Goal: Task Accomplishment & Management: Manage account settings

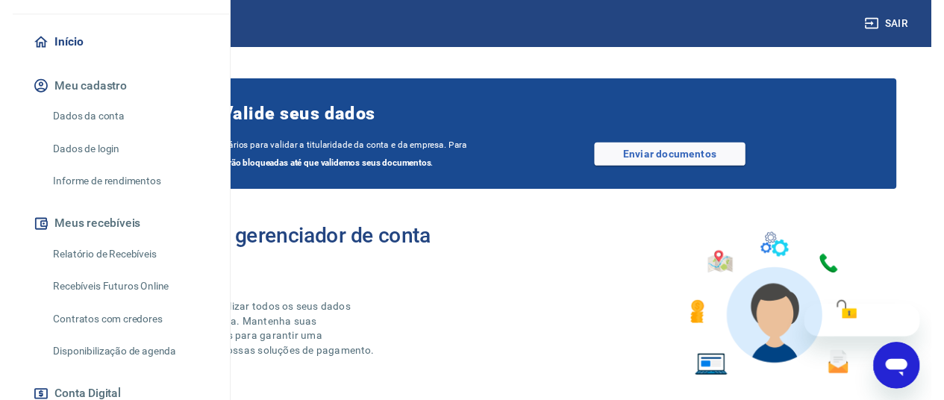
scroll to position [224, 0]
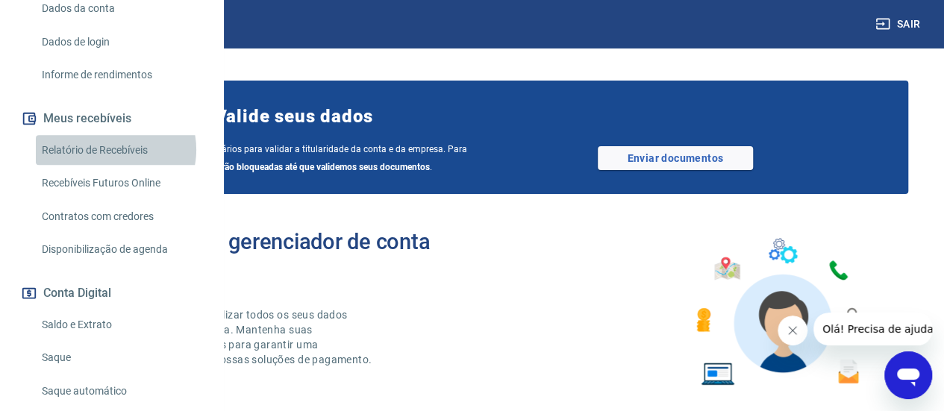
click at [113, 166] on link "Relatório de Recebíveis" at bounding box center [120, 150] width 169 height 31
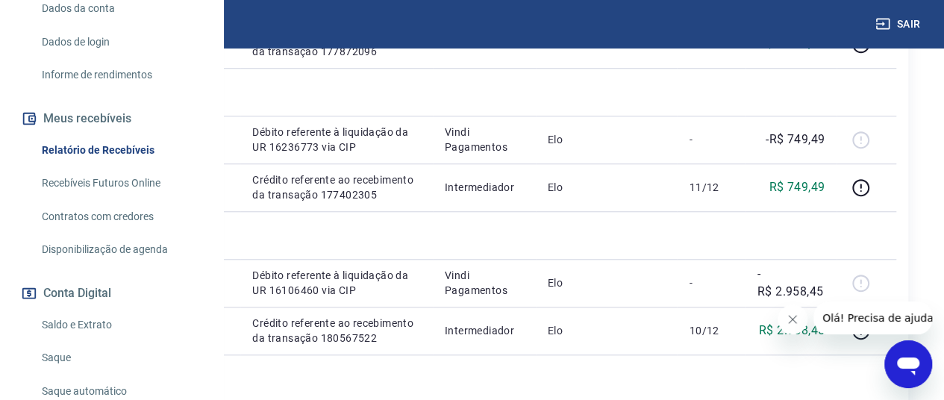
scroll to position [597, 33]
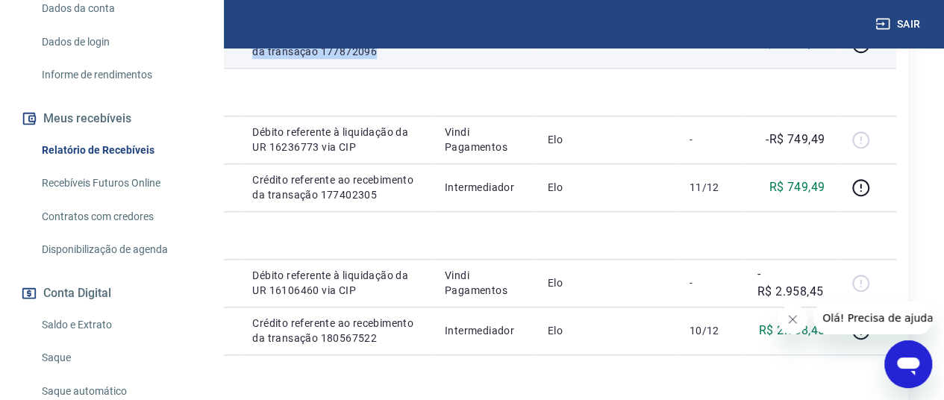
drag, startPoint x: 435, startPoint y: 157, endPoint x: 496, endPoint y: 228, distance: 93.7
click at [433, 68] on td "Crédito referente ao recebimento da transação 177872096" at bounding box center [336, 44] width 193 height 48
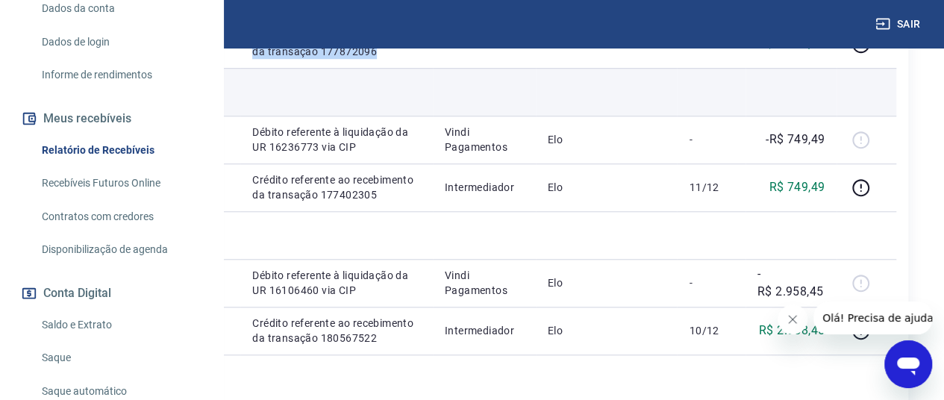
copy p "Crédito referente ao recebimento da transação 177872096"
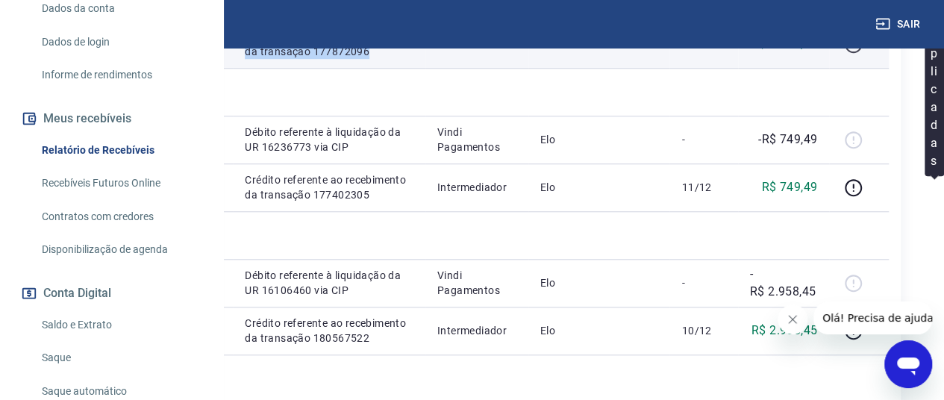
click at [863, 54] on icon "button" at bounding box center [853, 44] width 19 height 19
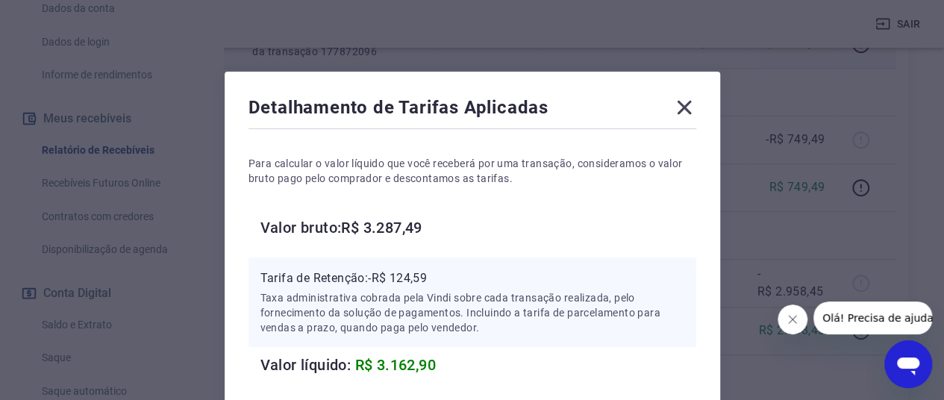
click at [691, 109] on icon at bounding box center [685, 108] width 24 height 24
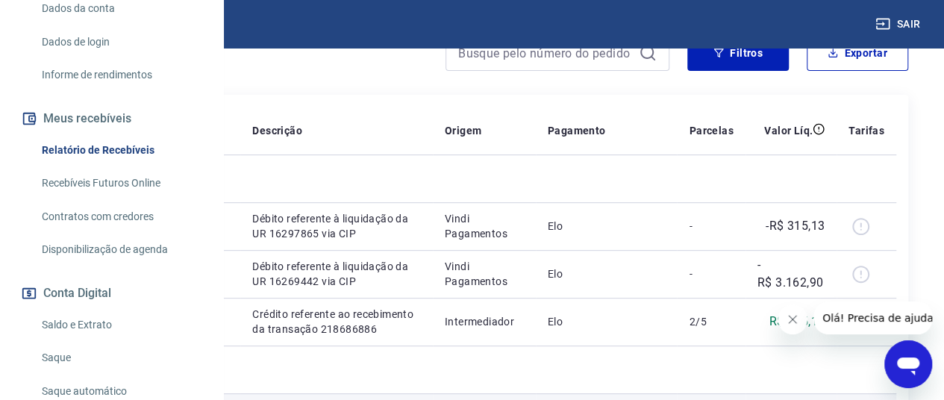
scroll to position [299, 33]
